Goal: Obtain resource: Download file/media

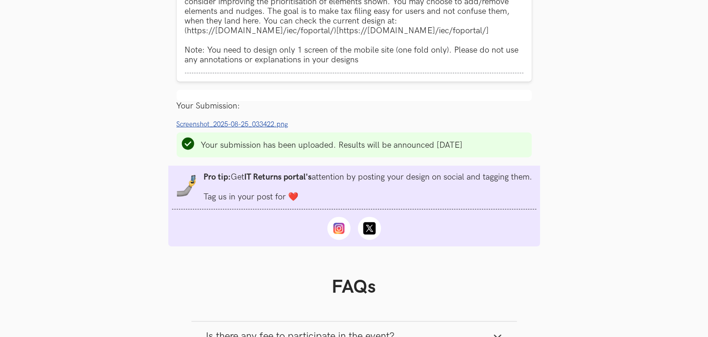
scroll to position [954, 0]
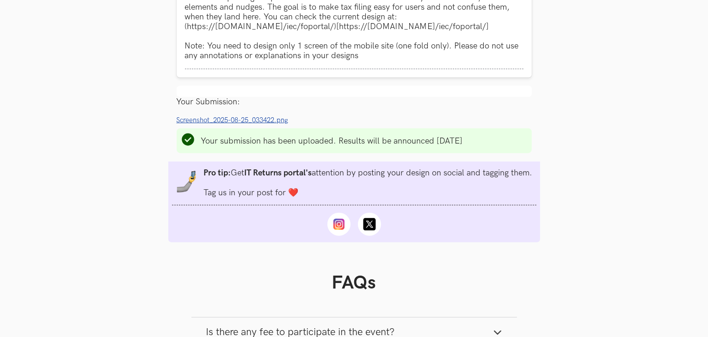
click at [201, 123] on span "Screenshot_2025-08-25_033422.png" at bounding box center [233, 120] width 112 height 8
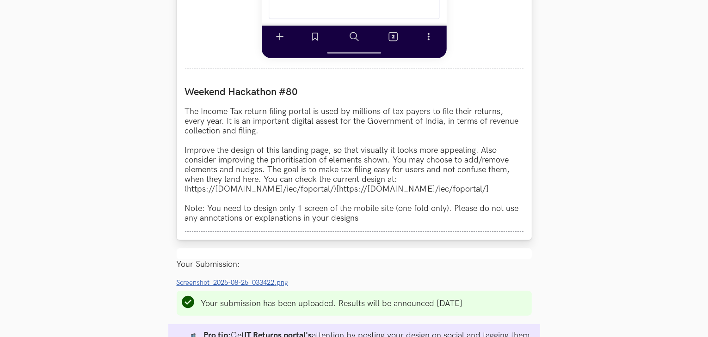
scroll to position [809, 0]
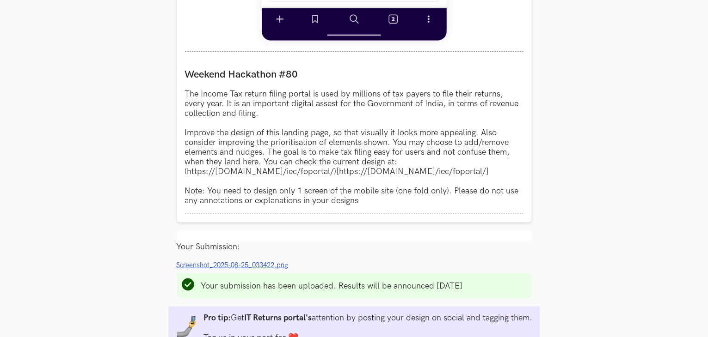
click at [226, 266] on span "Screenshot_2025-08-25_033422.png" at bounding box center [233, 266] width 112 height 8
